Goal: Information Seeking & Learning: Learn about a topic

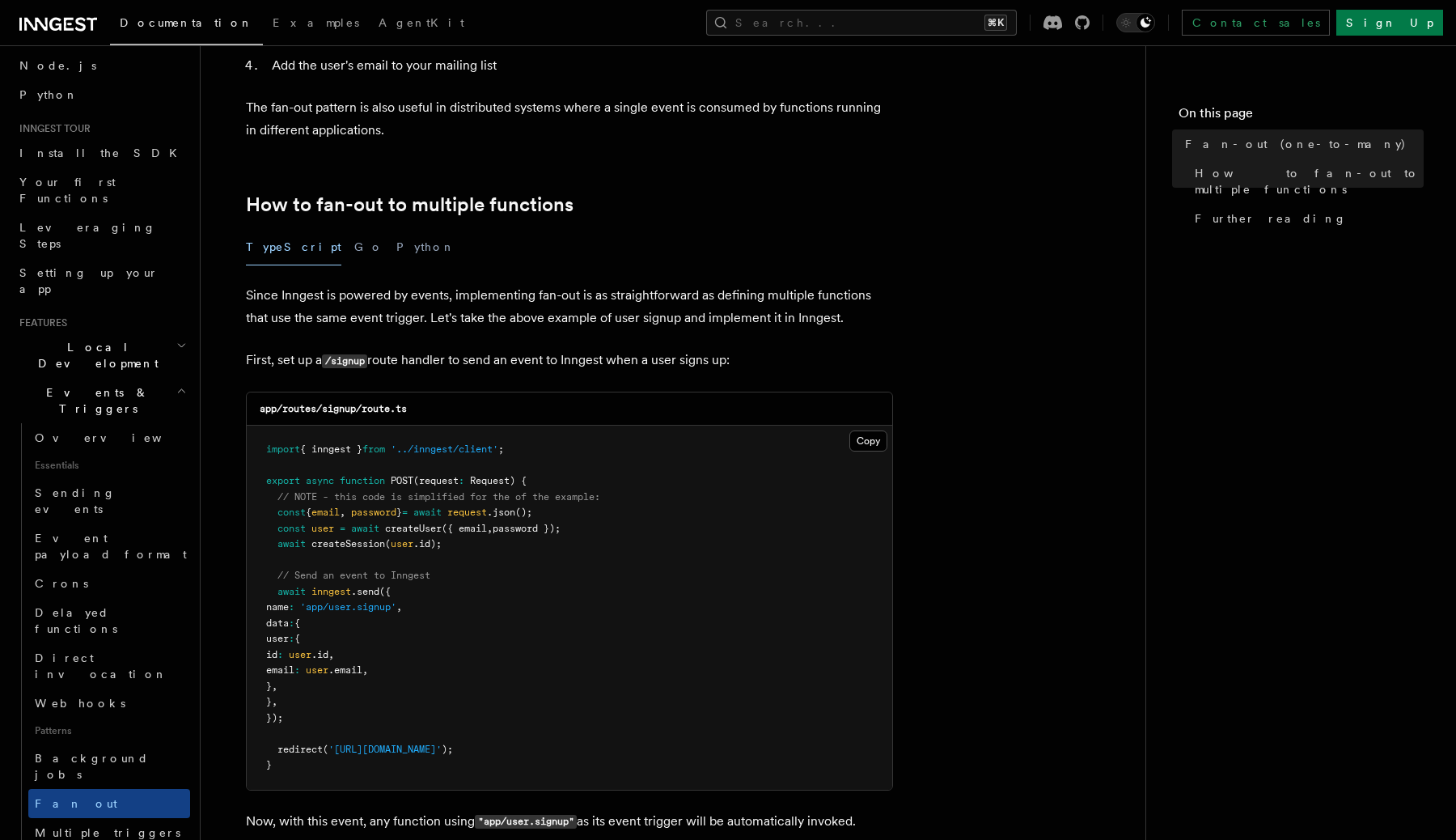
scroll to position [705, 0]
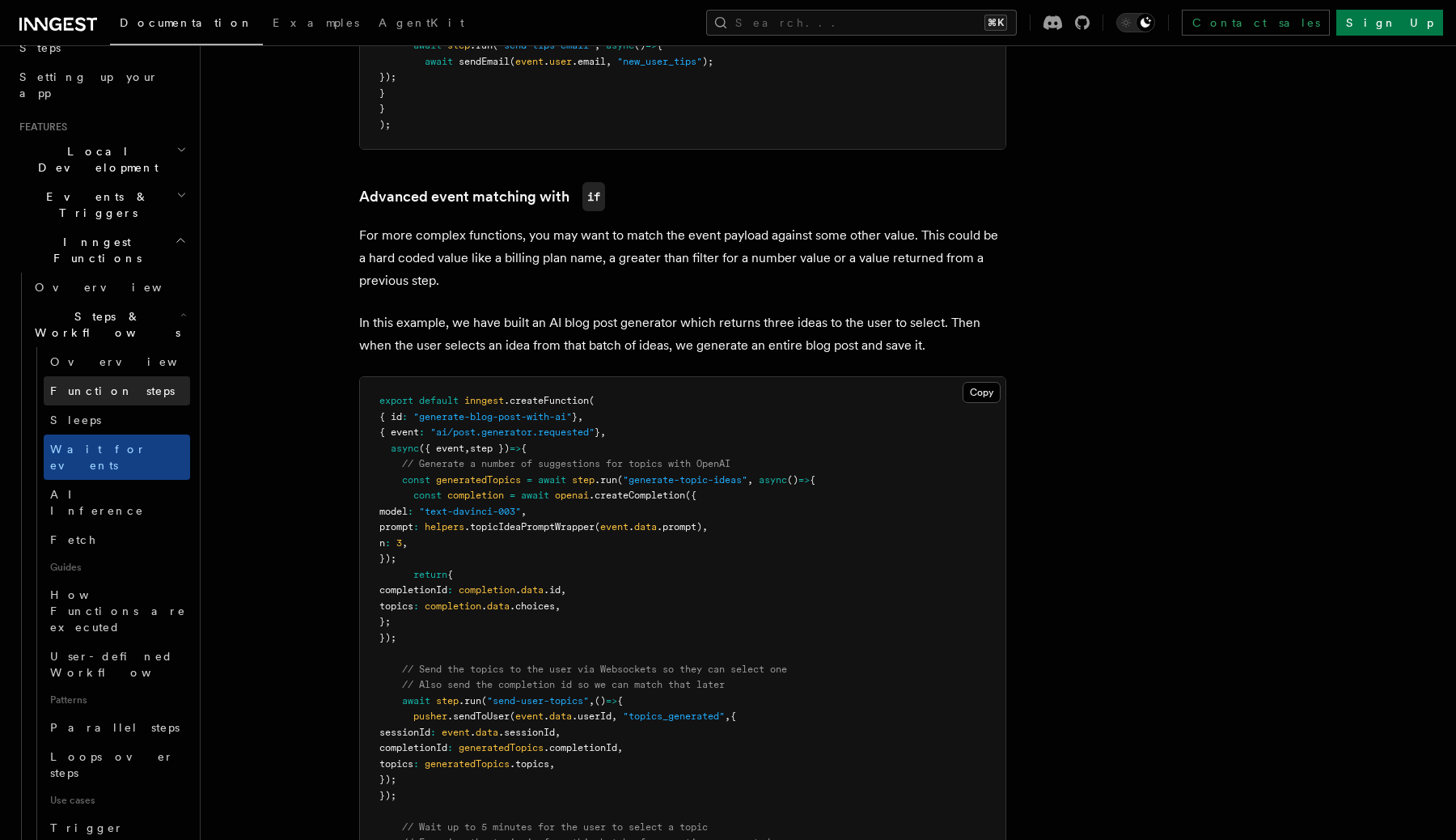
scroll to position [290, 0]
click at [136, 714] on link "Parallel steps" at bounding box center [117, 728] width 146 height 29
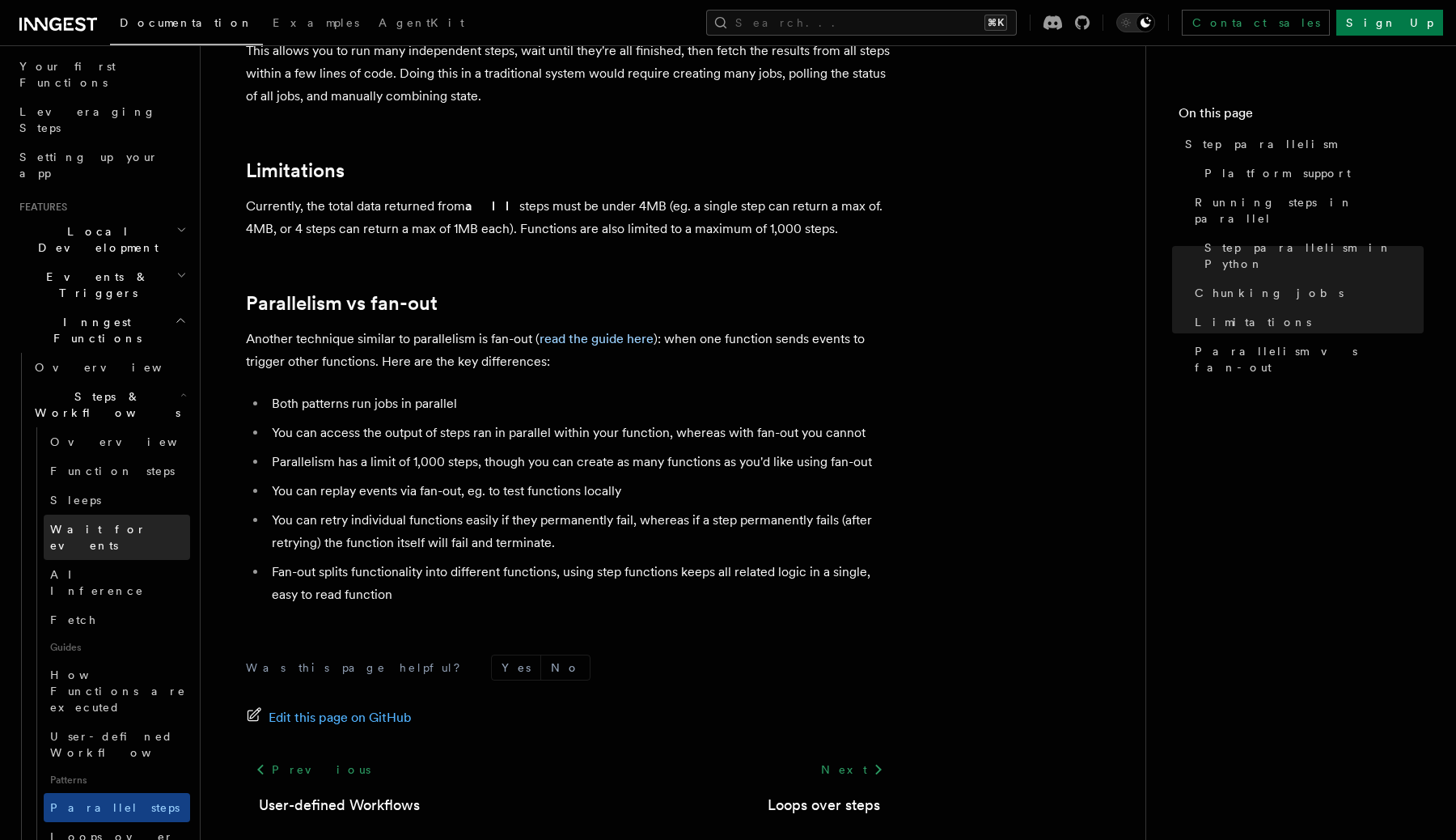
scroll to position [207, 0]
click at [143, 265] on h2 "Events & Triggers" at bounding box center [102, 287] width 177 height 45
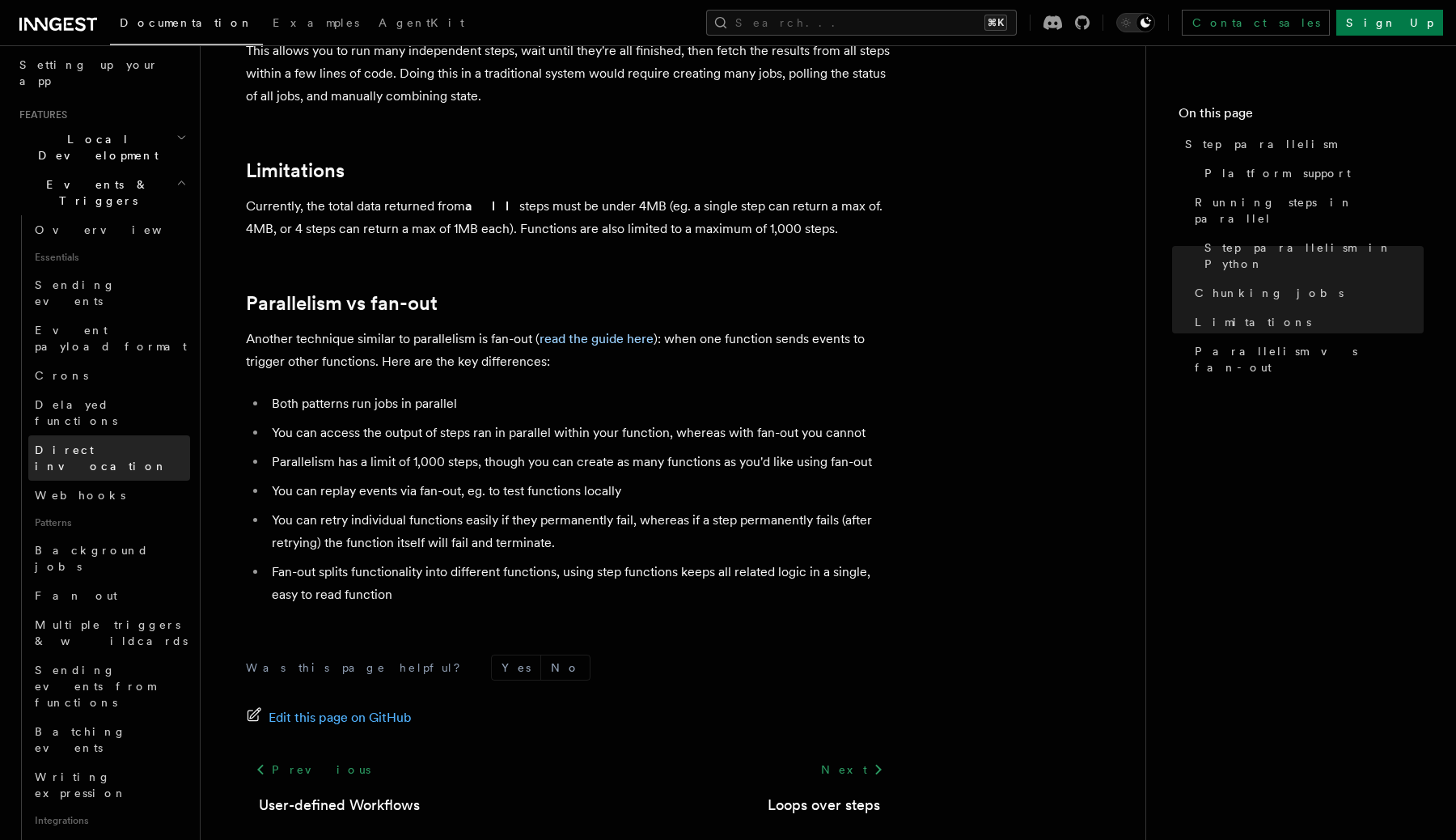
scroll to position [302, 0]
click at [130, 619] on span "Multiple triggers & wildcards" at bounding box center [111, 633] width 153 height 29
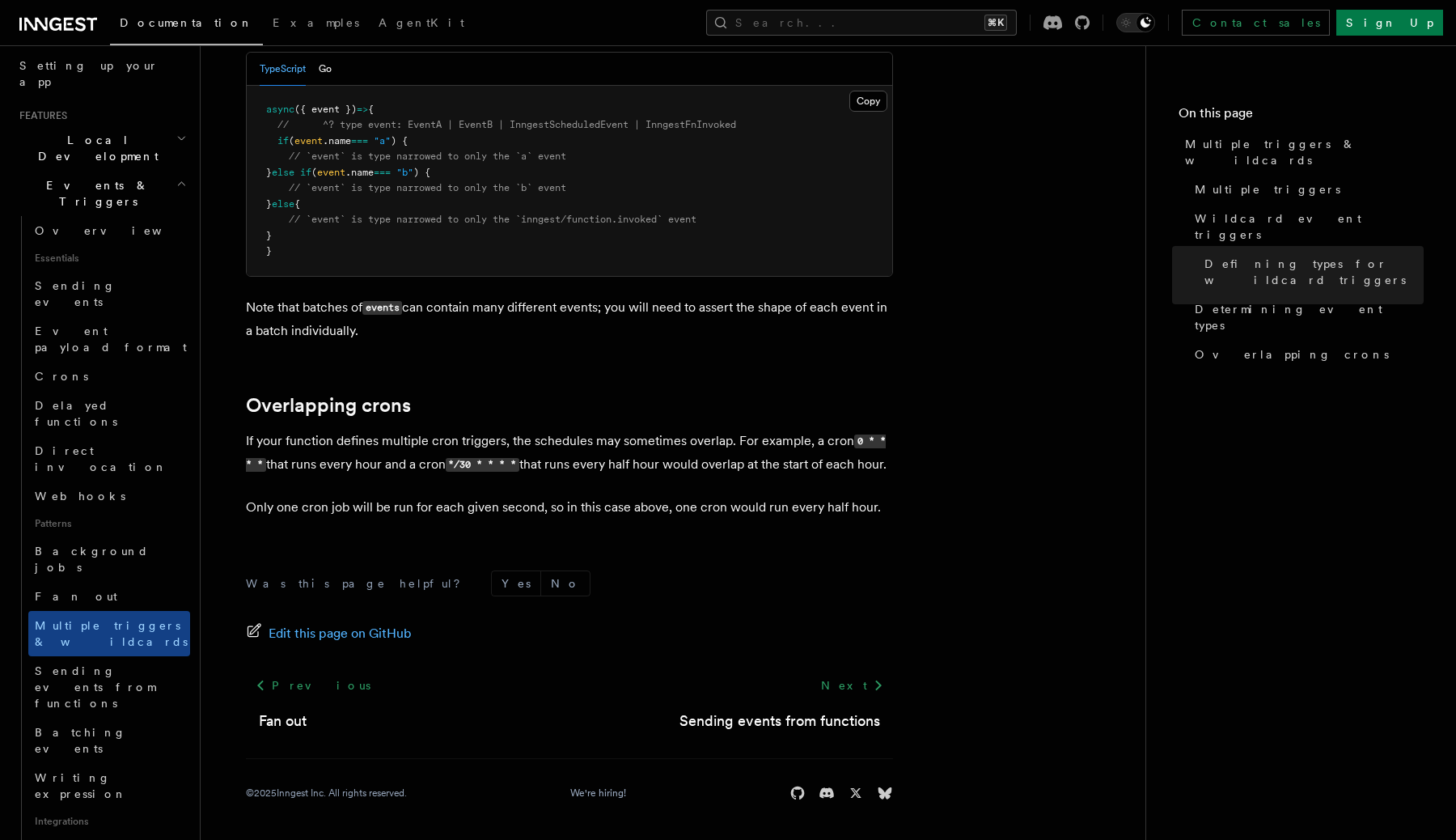
scroll to position [1724, 0]
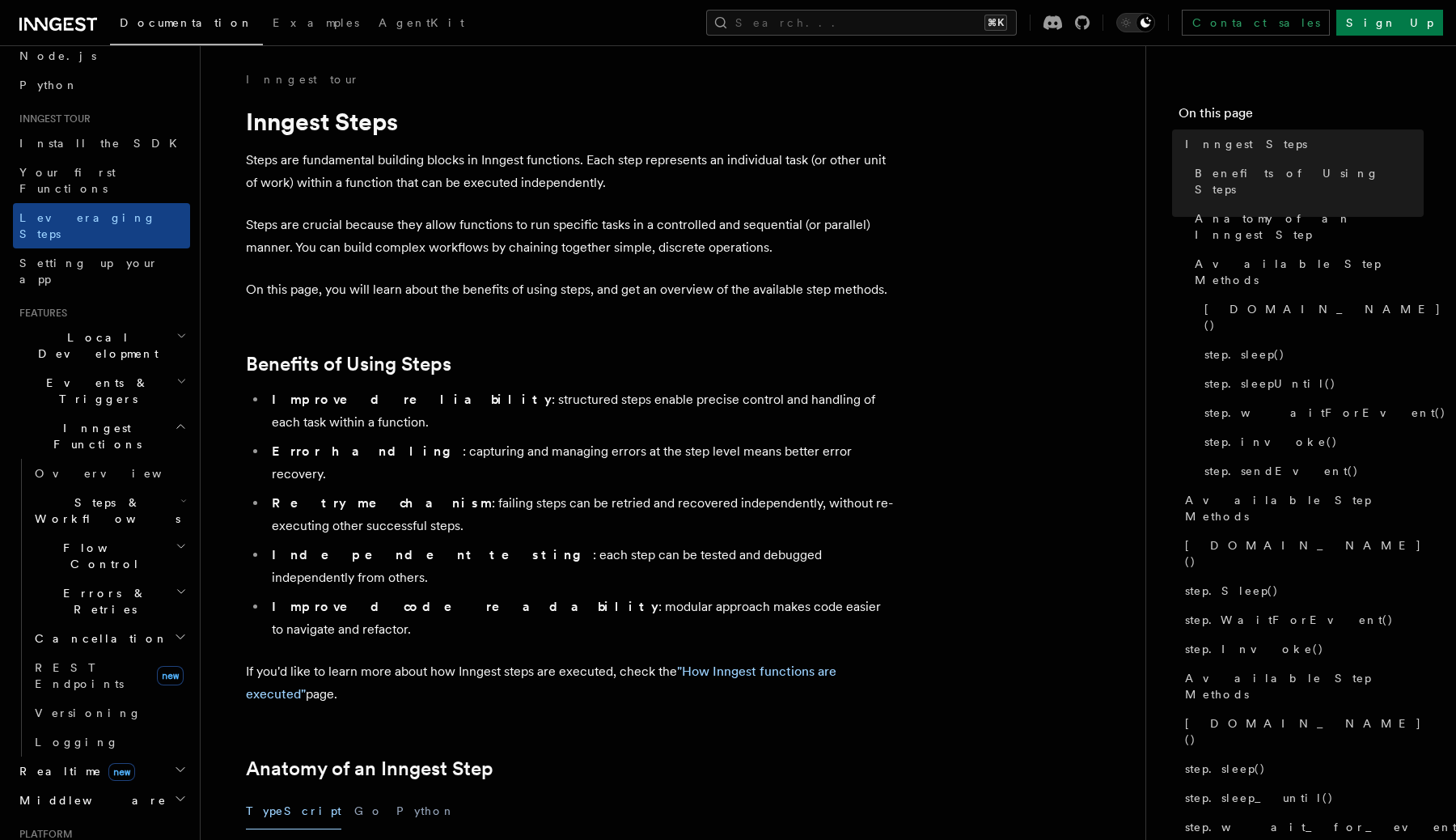
scroll to position [85, 0]
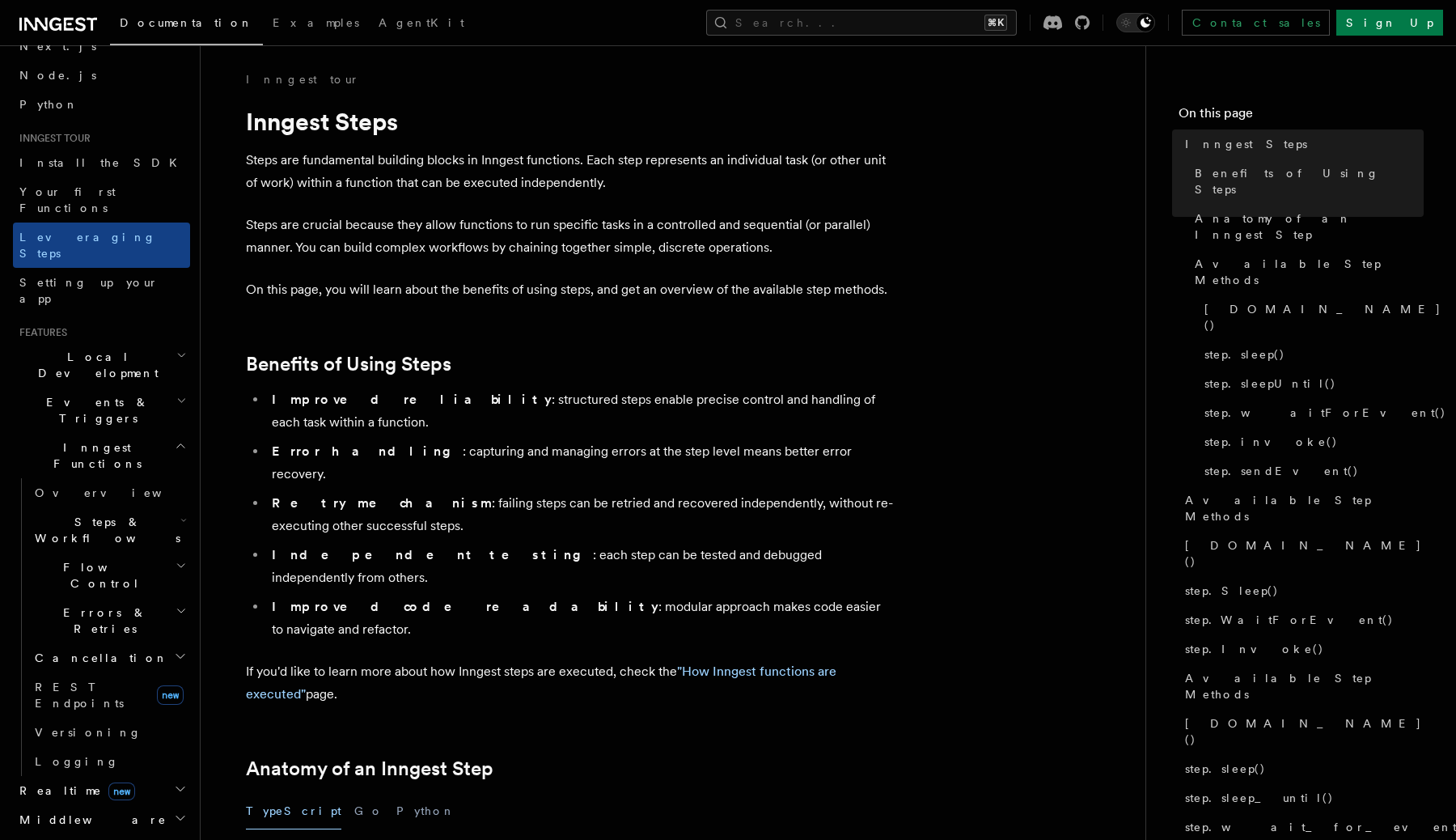
click at [188, 507] on h2 "Steps & Workflows" at bounding box center [108, 530] width 162 height 45
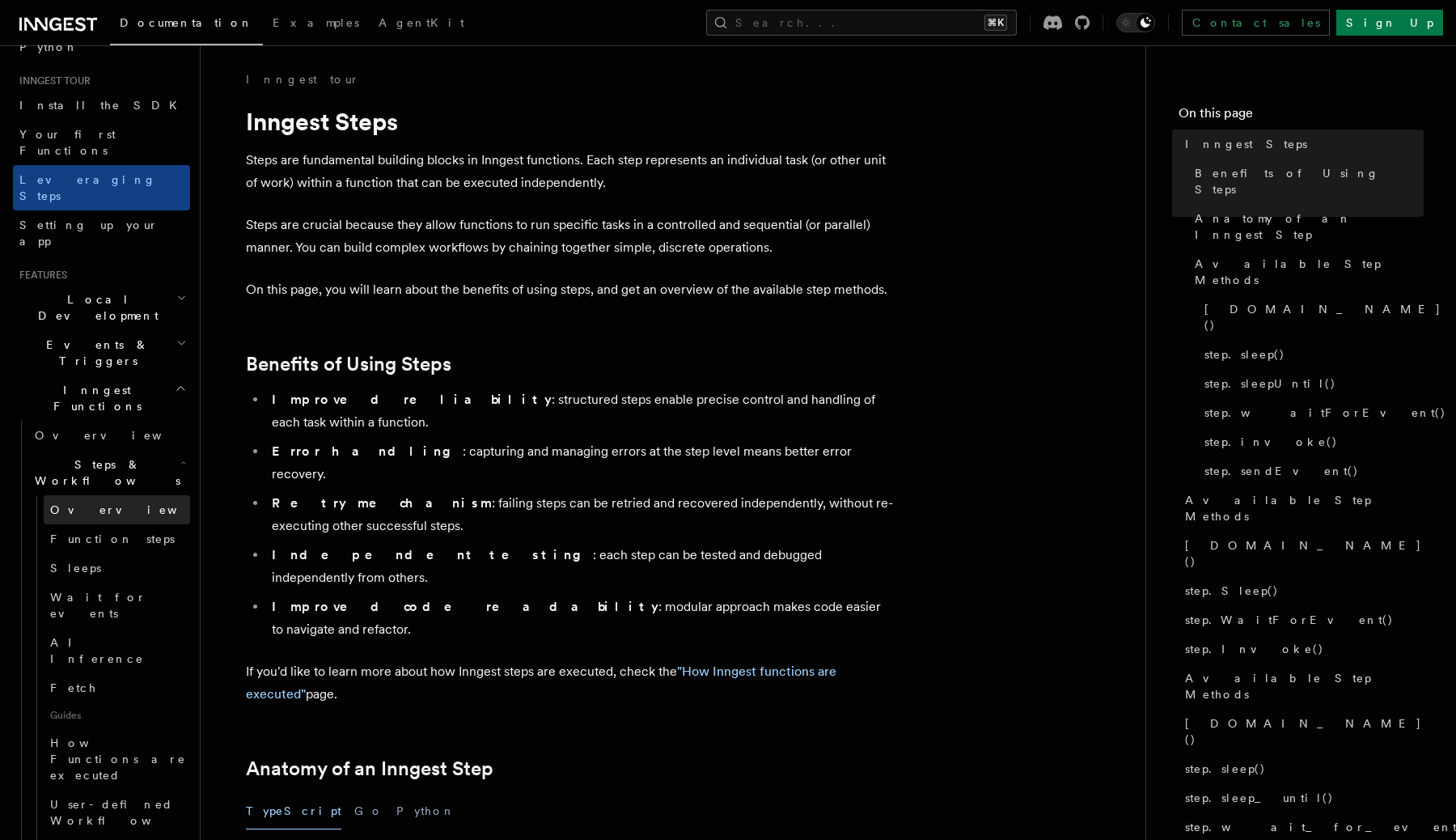
scroll to position [155, 0]
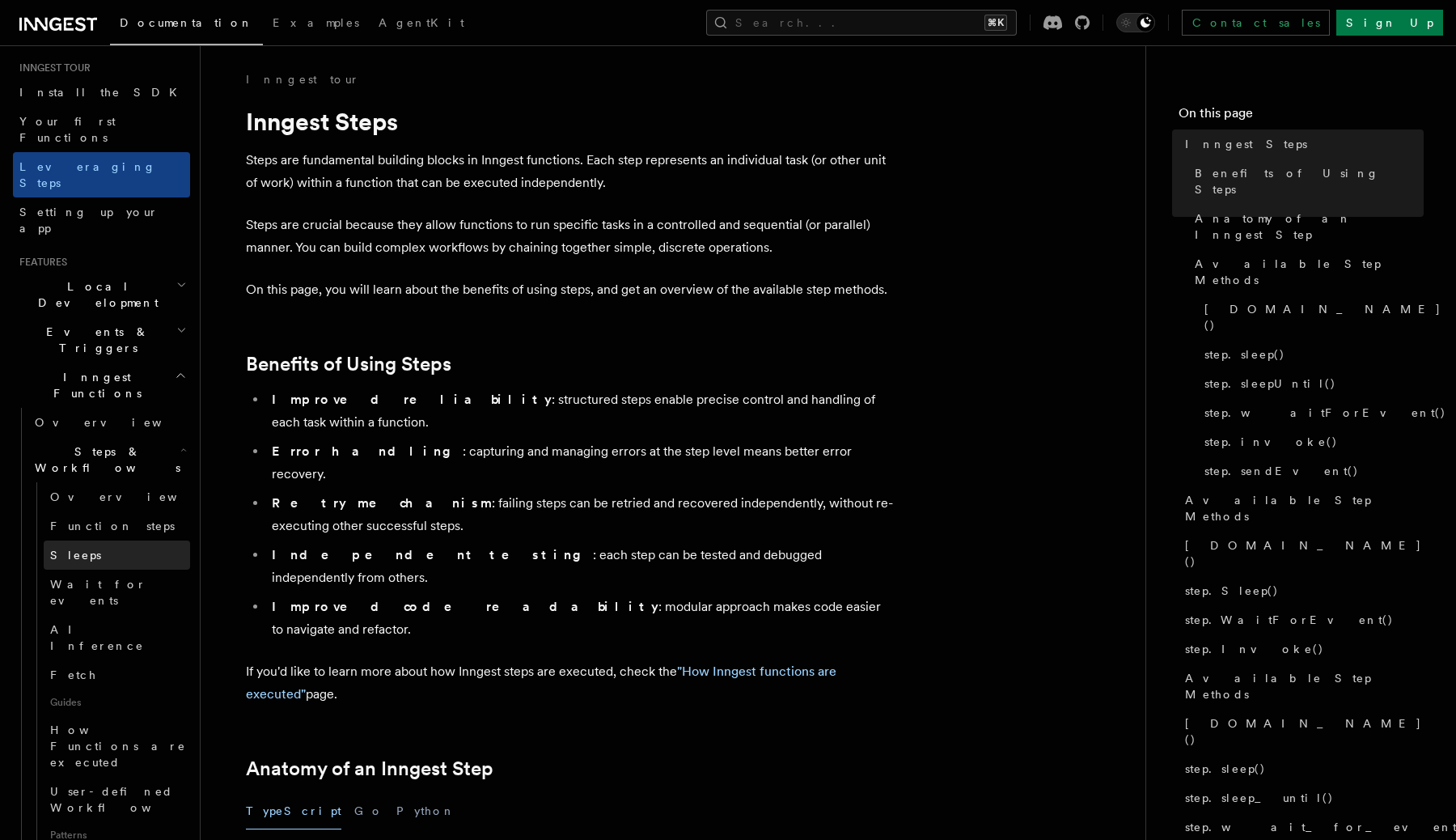
click at [143, 540] on link "Sleeps" at bounding box center [117, 554] width 146 height 29
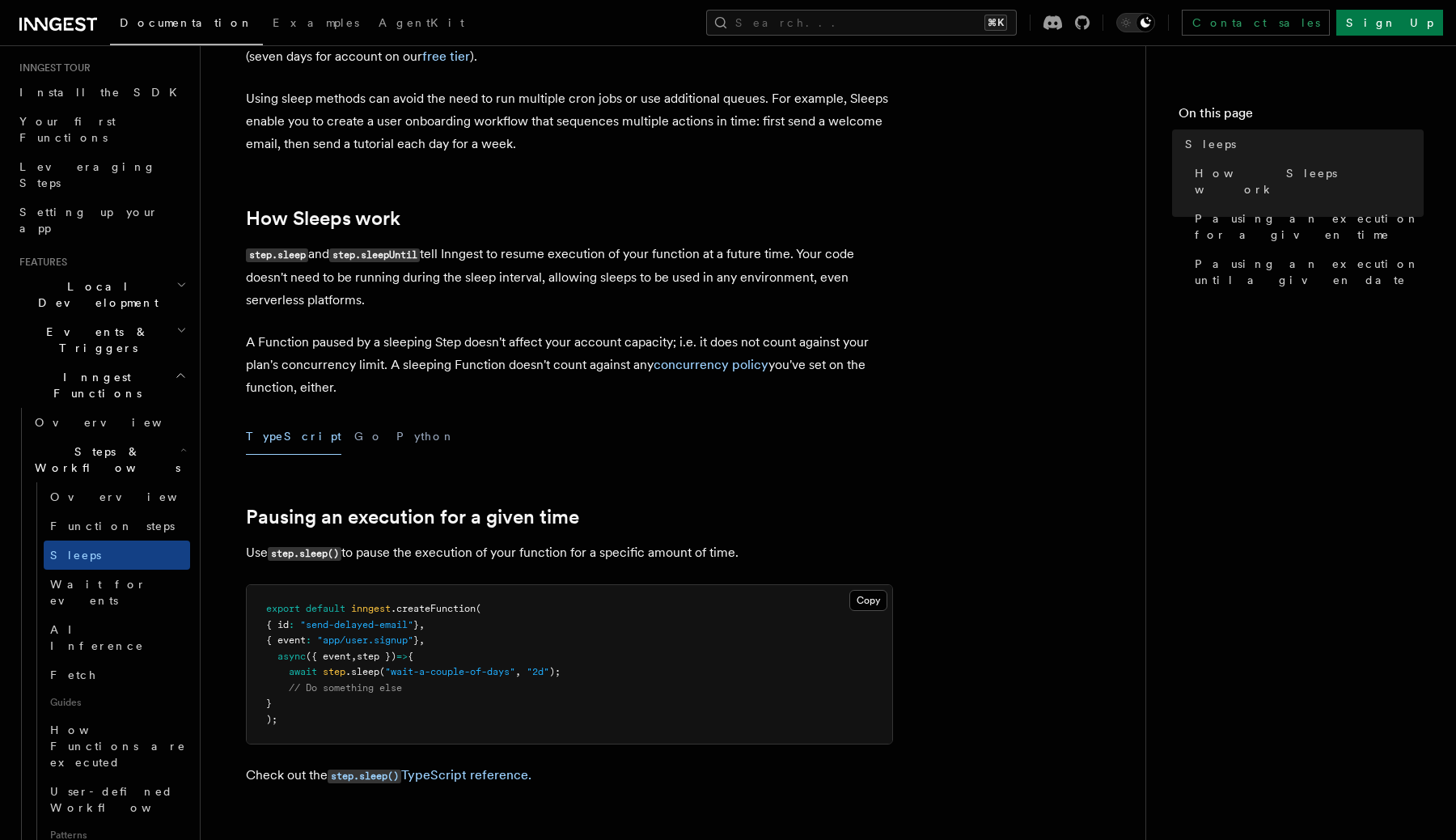
scroll to position [151, 0]
click at [125, 570] on link "Wait for events" at bounding box center [117, 592] width 146 height 45
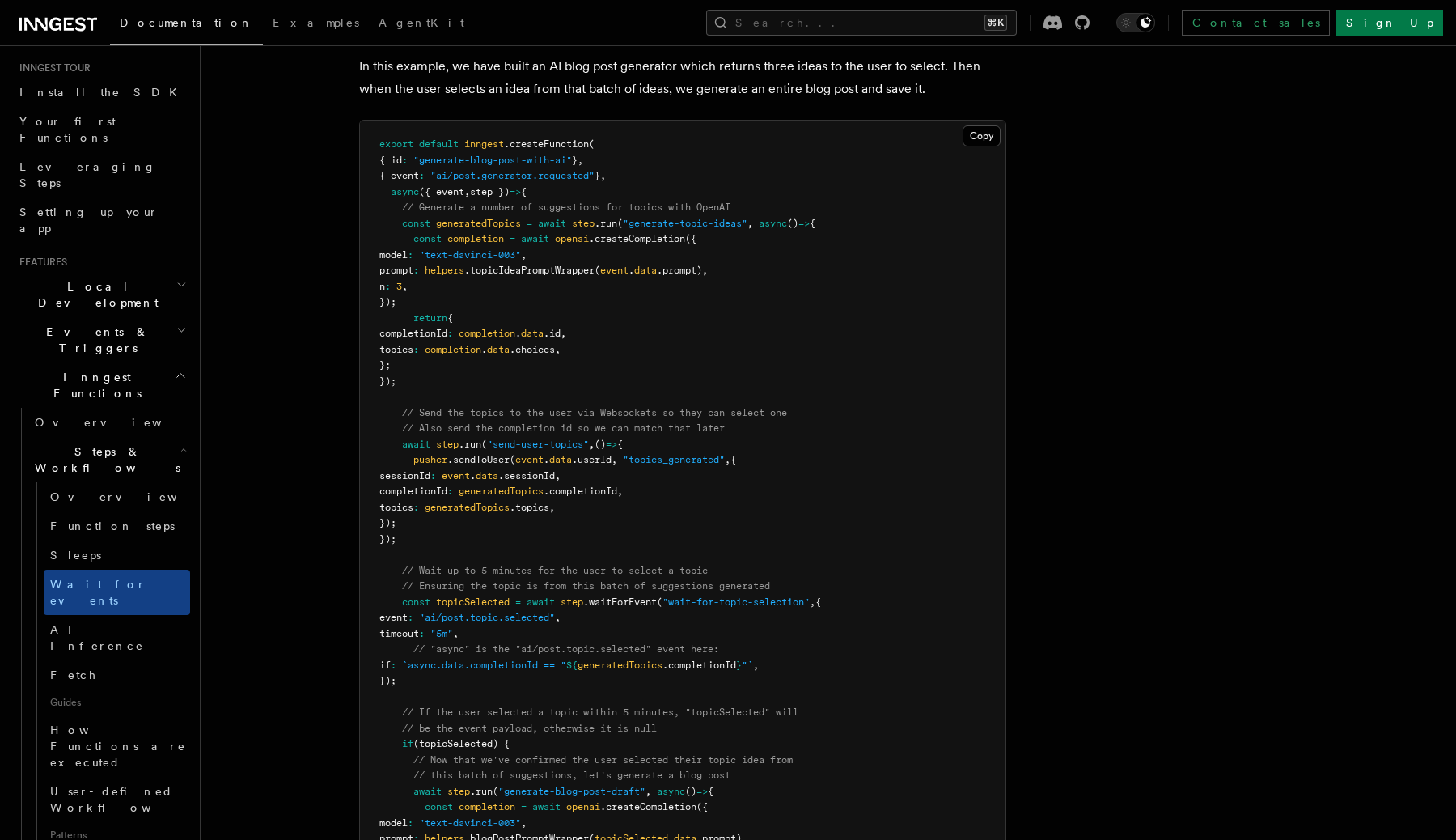
scroll to position [1796, 0]
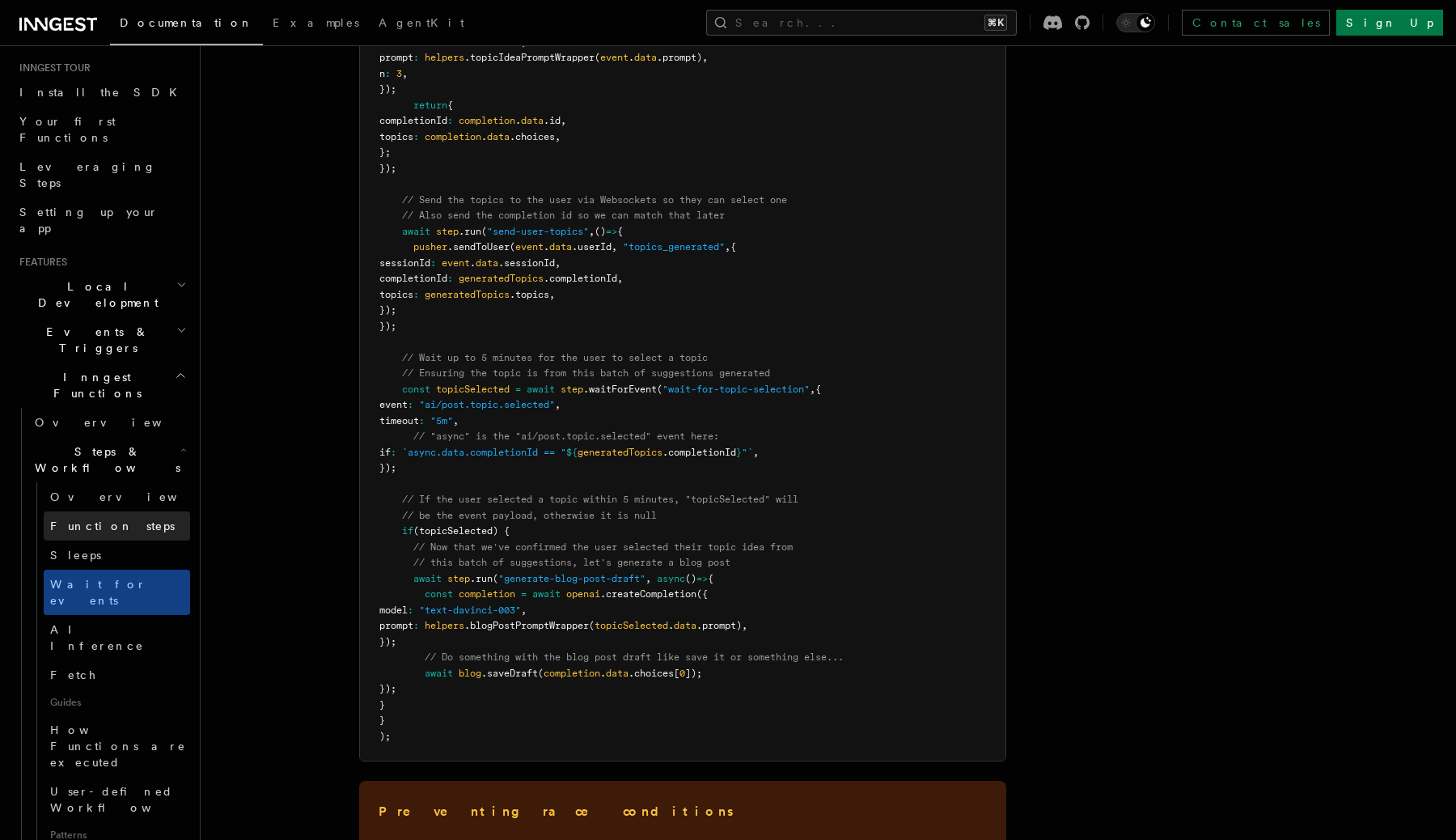
click at [118, 520] on span "Function steps" at bounding box center [112, 526] width 125 height 13
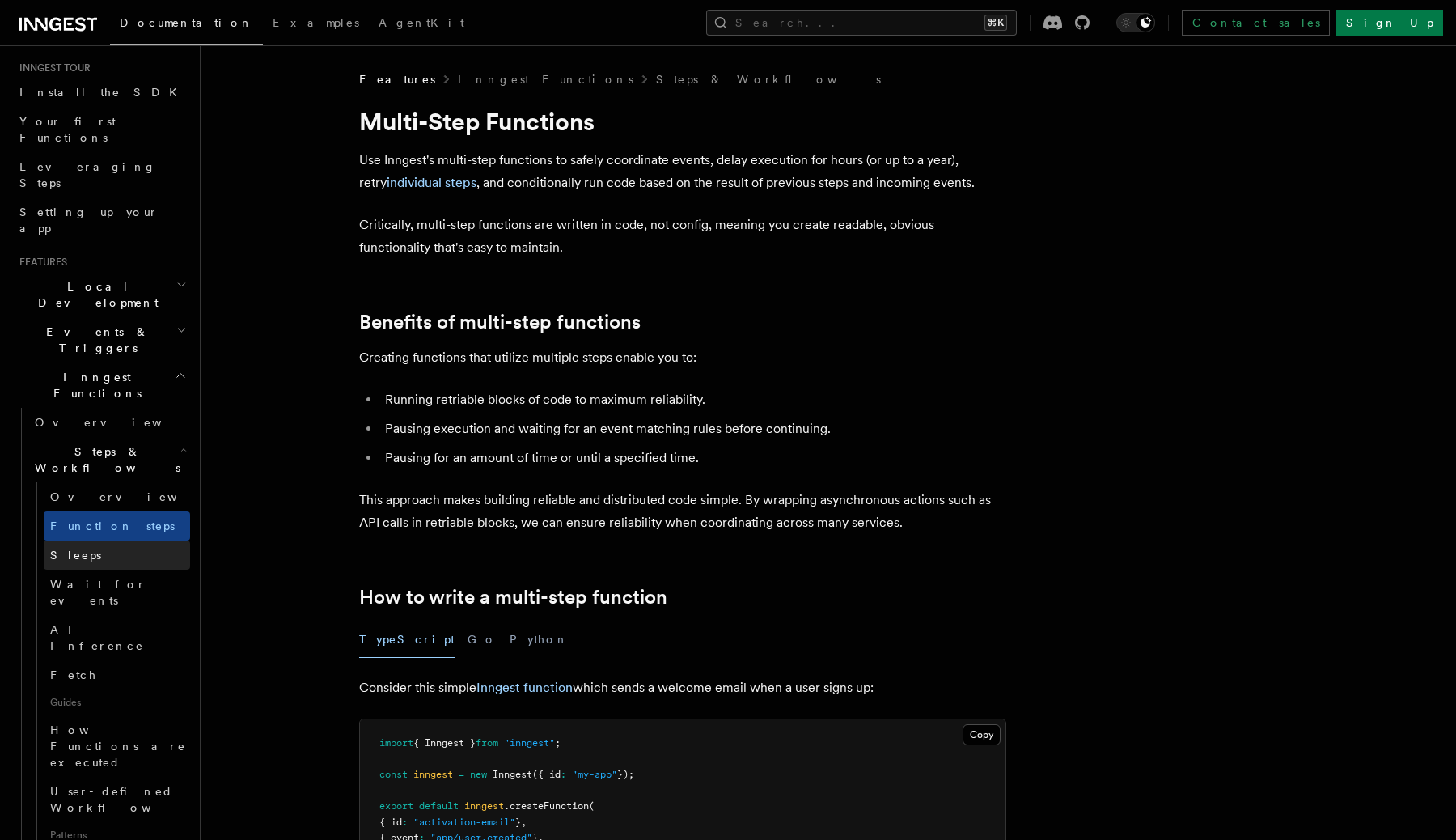
click at [115, 540] on link "Sleeps" at bounding box center [117, 554] width 146 height 29
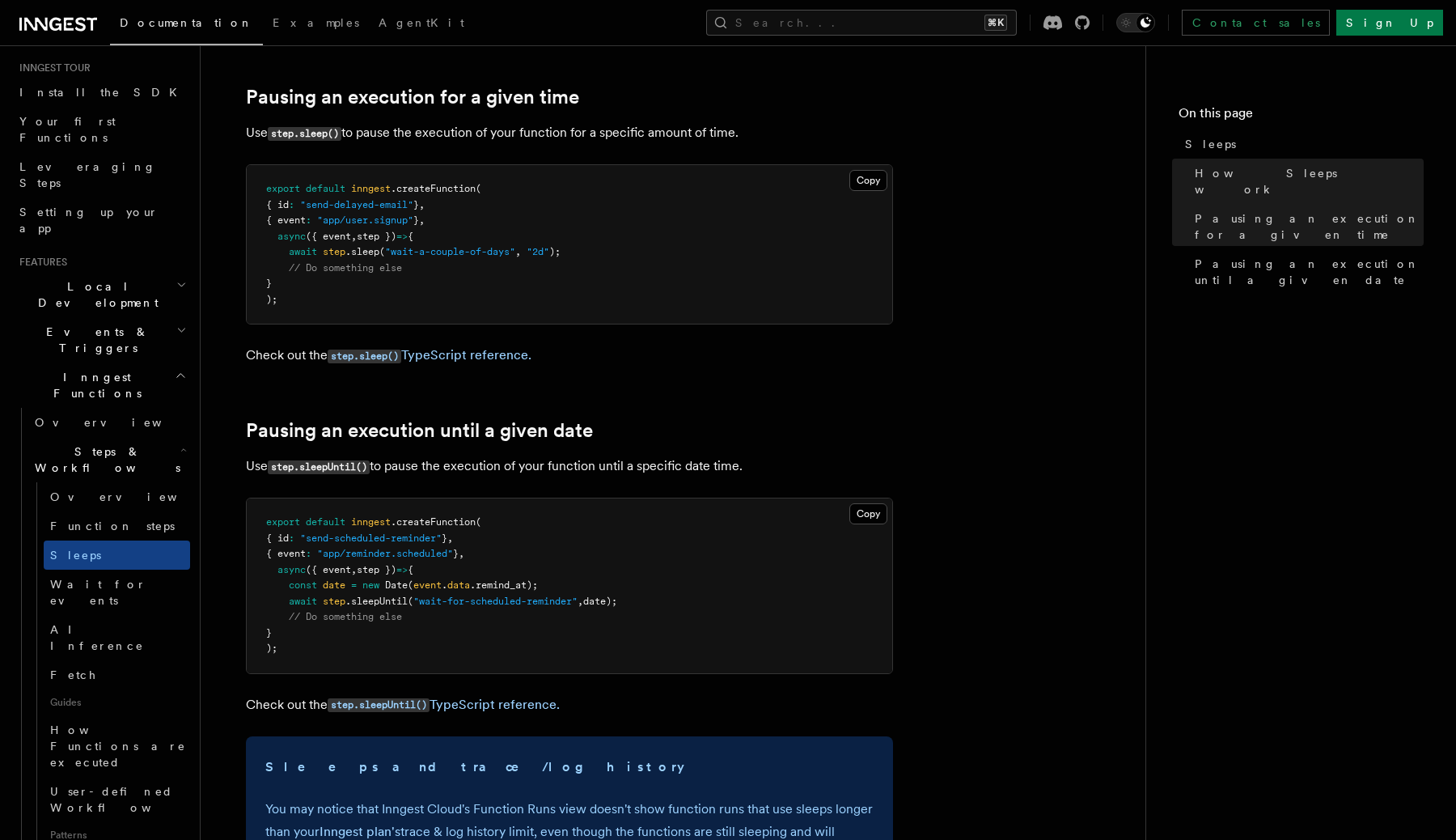
scroll to position [571, 0]
click at [919, 396] on article "Features Inngest Functions Steps & Workflows Sleeps Two step methods, step.slee…" at bounding box center [673, 447] width 893 height 1893
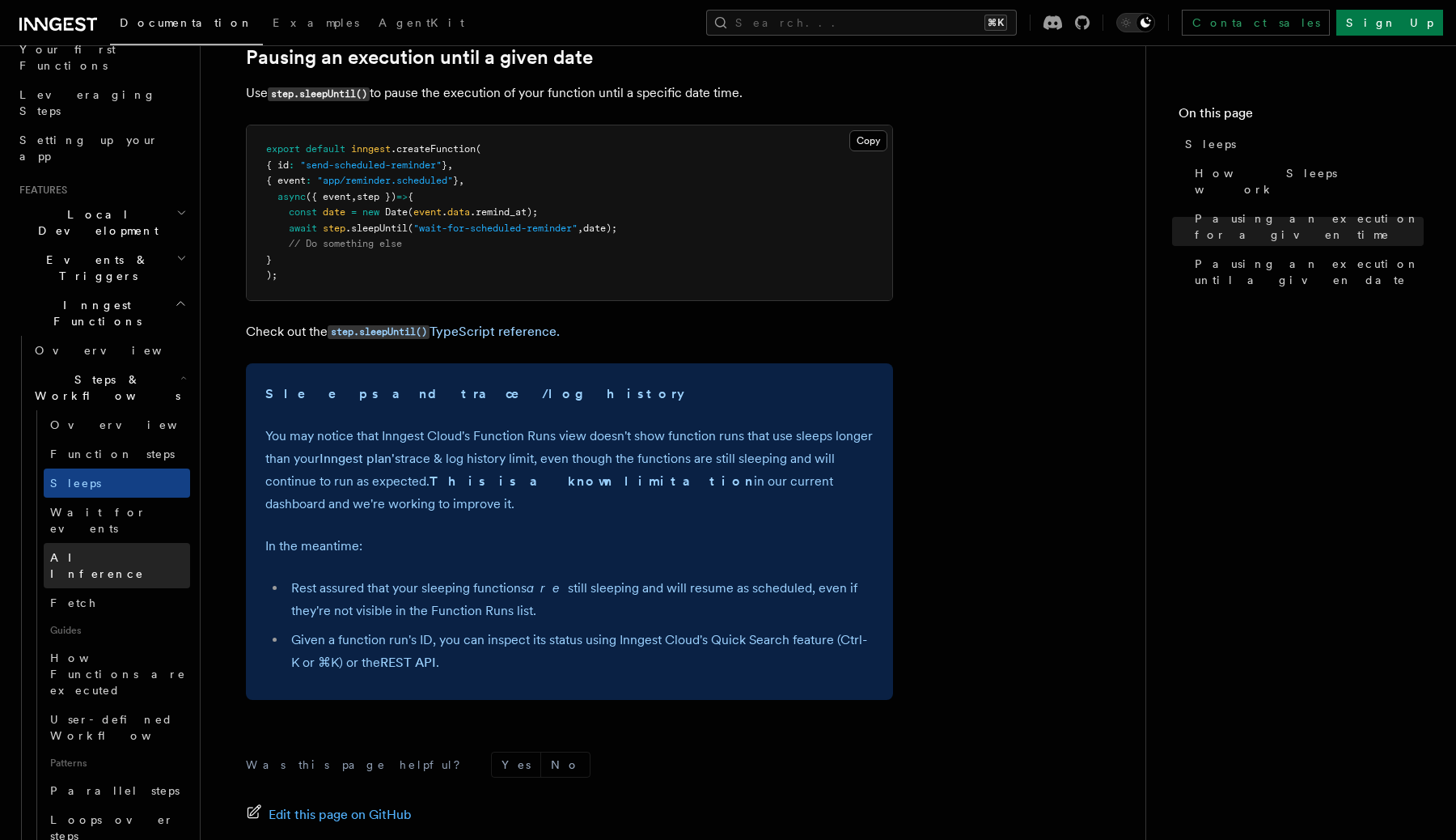
scroll to position [248, 0]
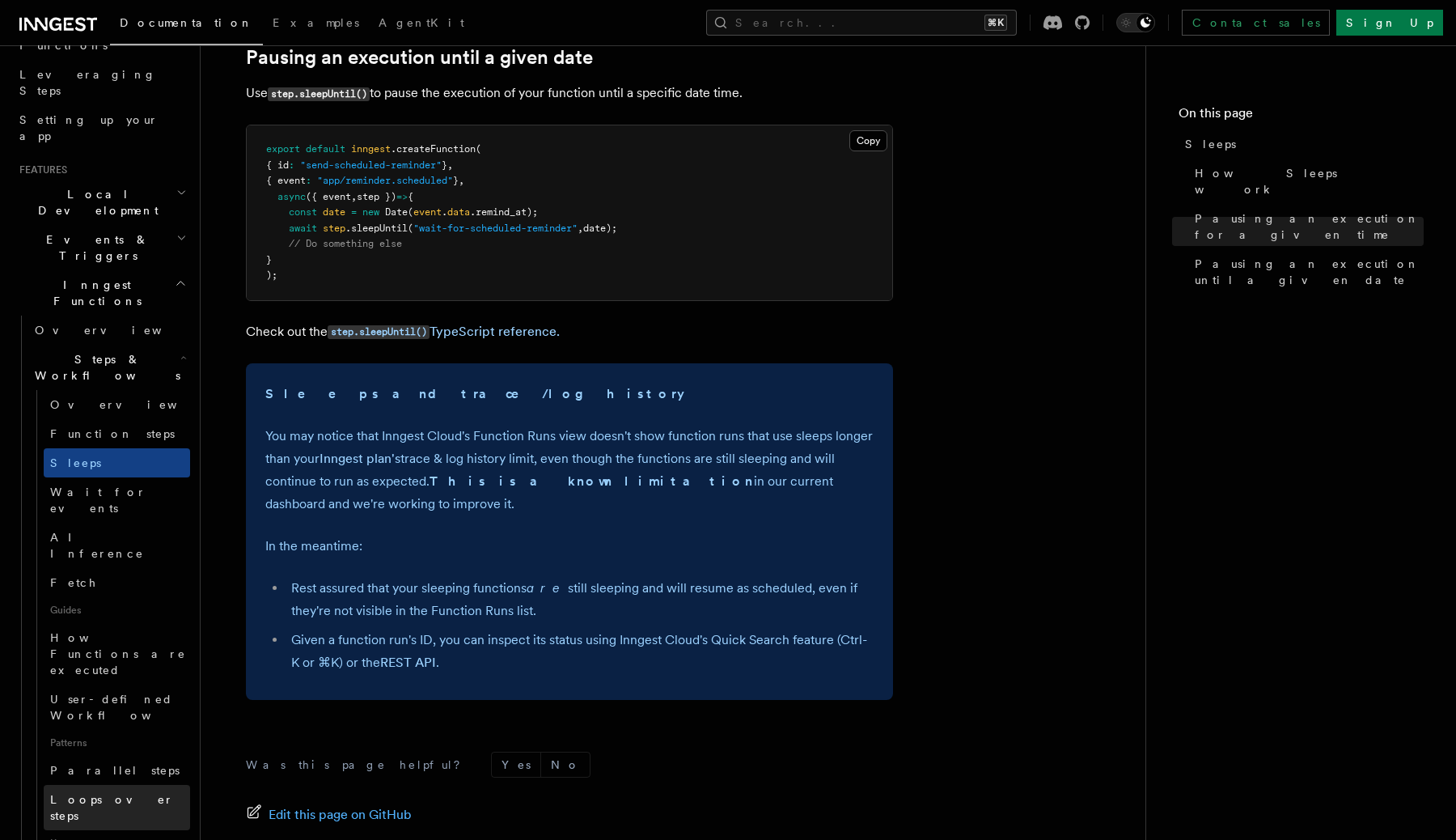
click at [131, 793] on span "Loops over steps" at bounding box center [112, 807] width 124 height 29
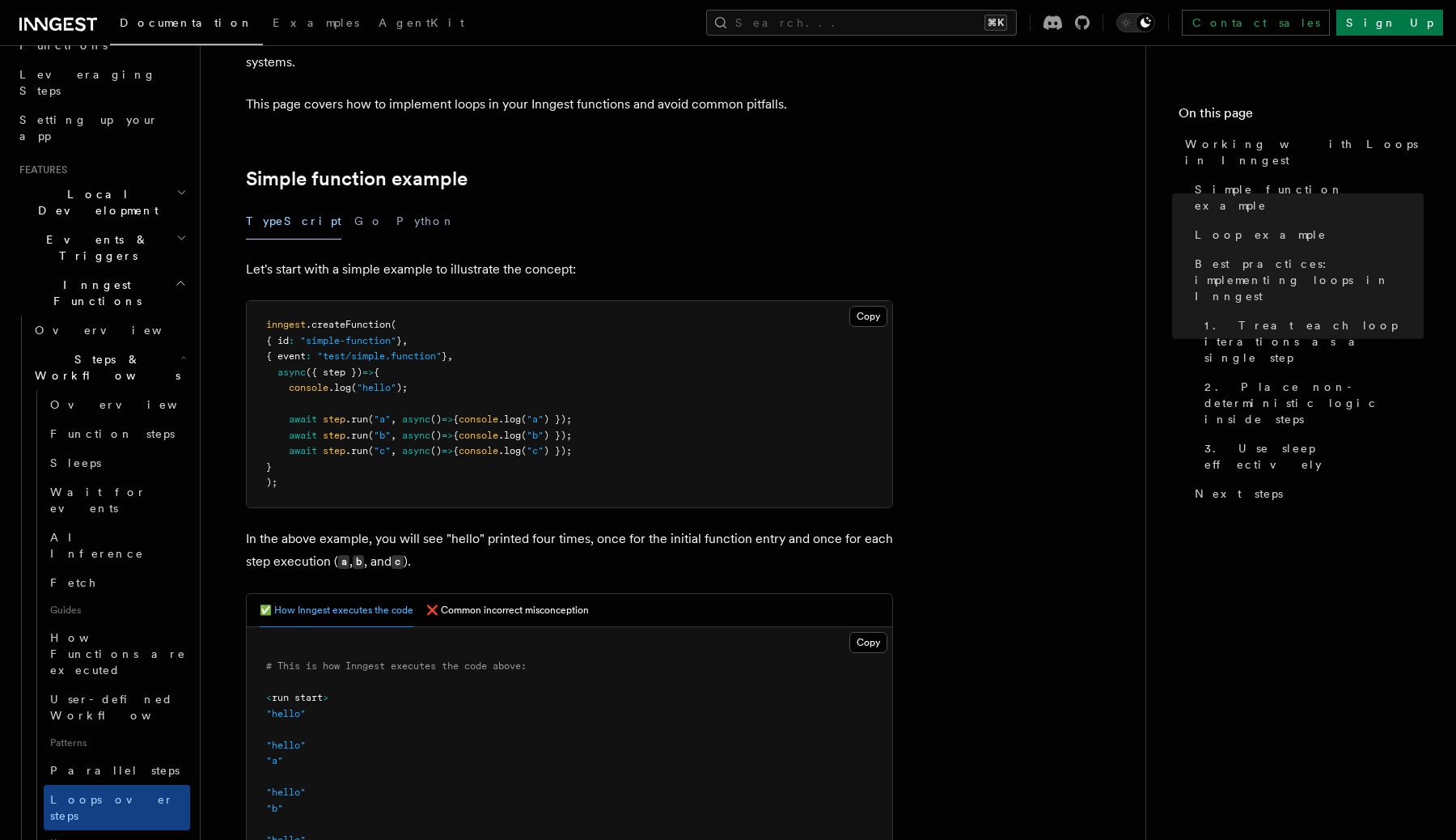
scroll to position [2596, 0]
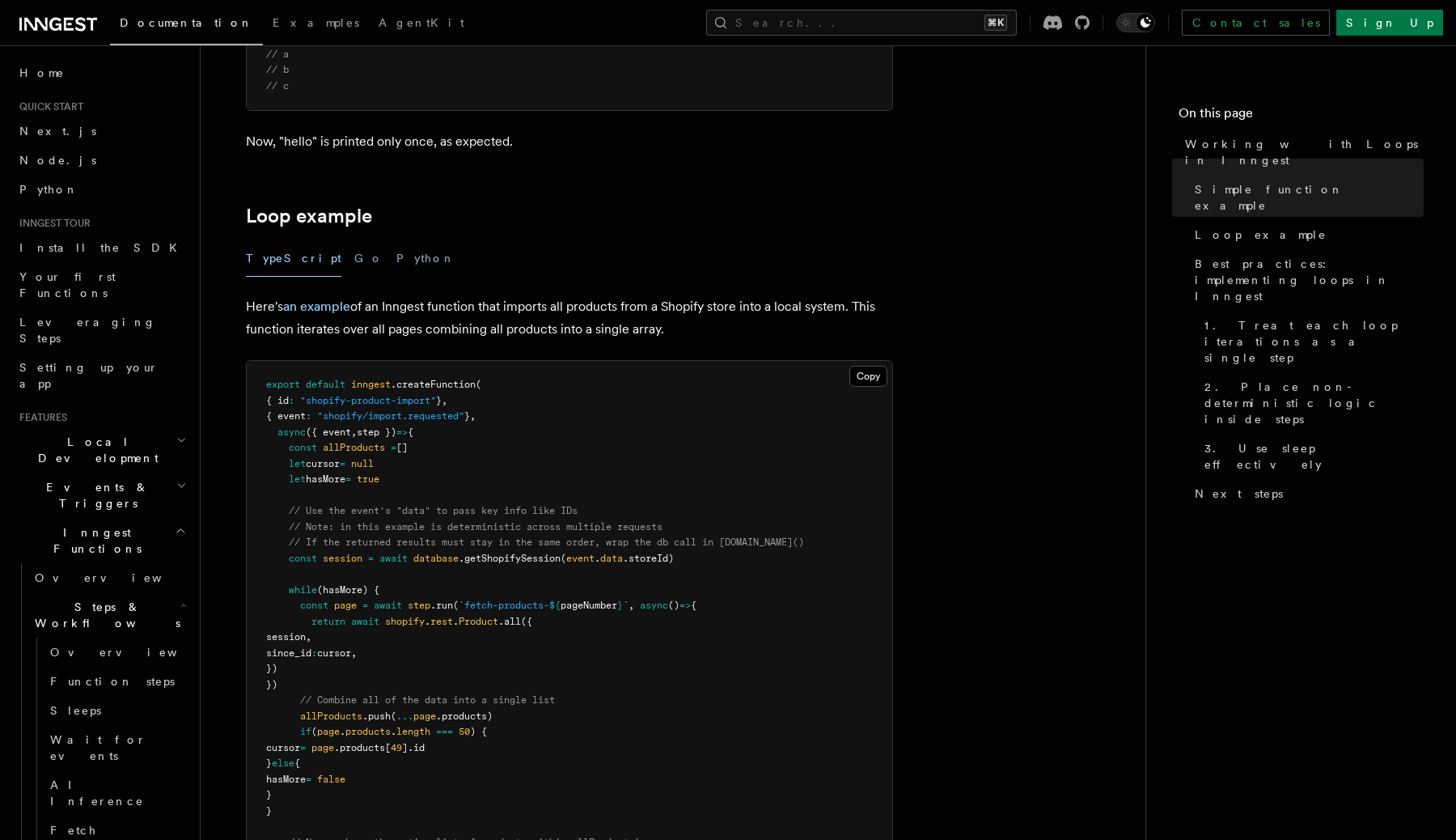
scroll to position [1364, 0]
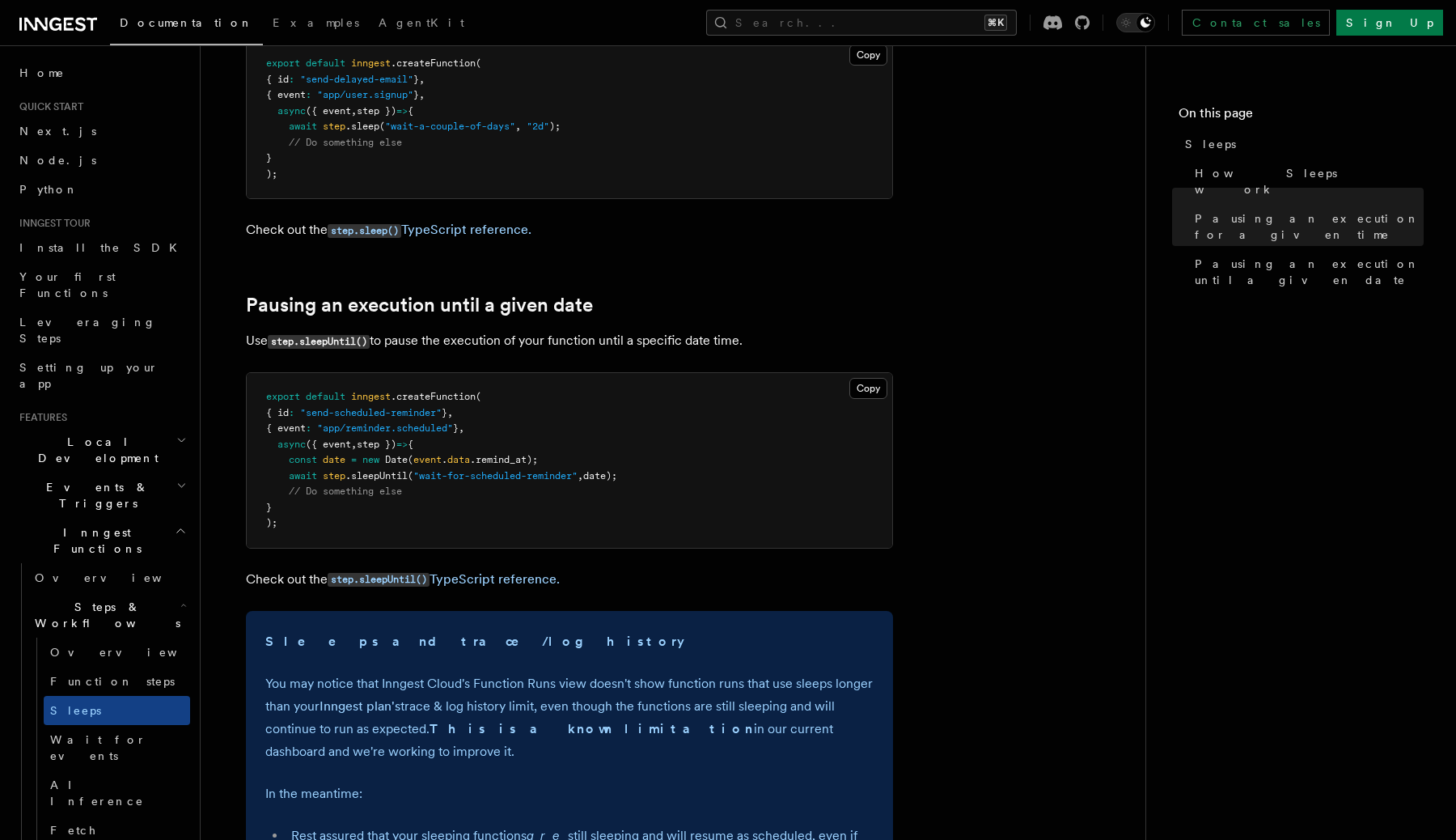
scroll to position [702, 0]
